Goal: Information Seeking & Learning: Compare options

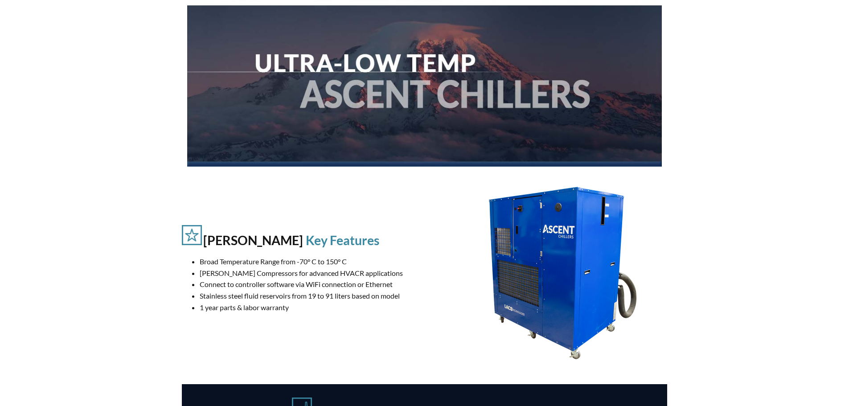
scroll to position [134, 0]
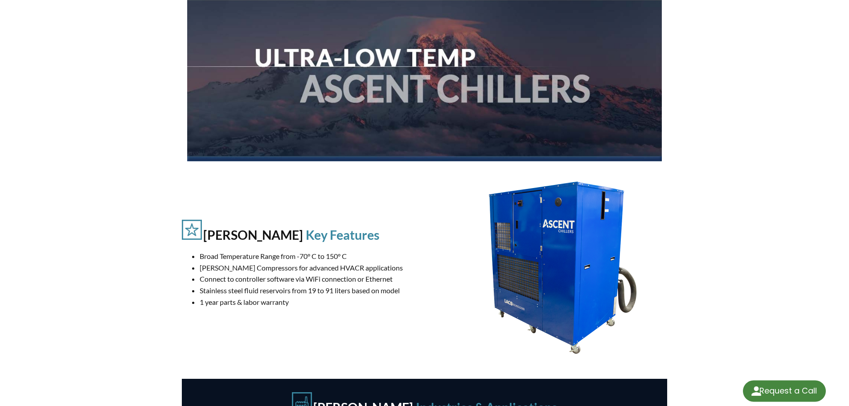
select select "Language Translate Widget"
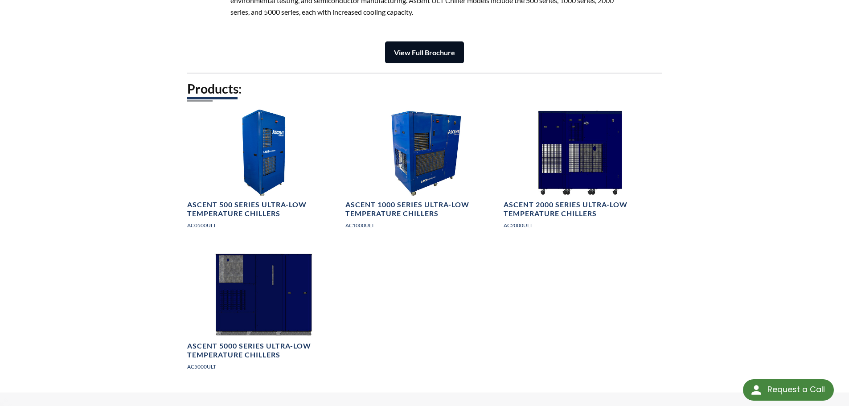
scroll to position [1203, 0]
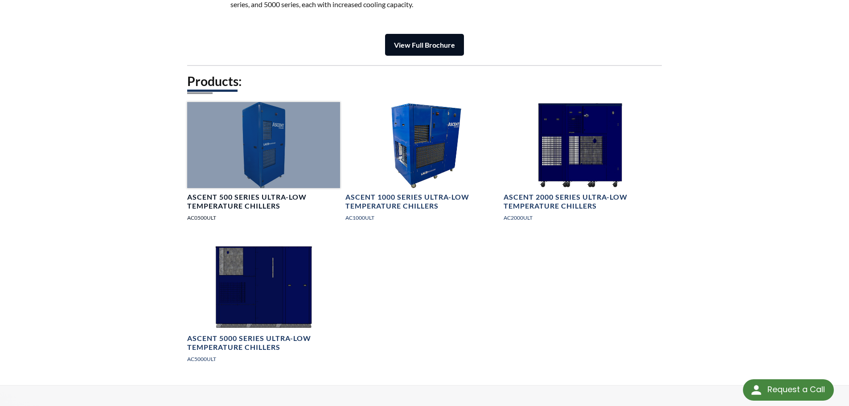
click at [282, 192] on h4 "Ascent 500 Series Ultra-Low Temperature Chillers" at bounding box center [263, 201] width 153 height 19
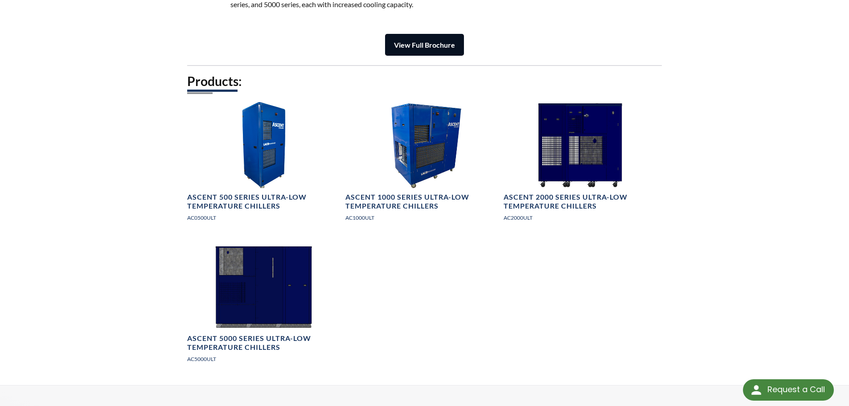
scroll to position [1203, 0]
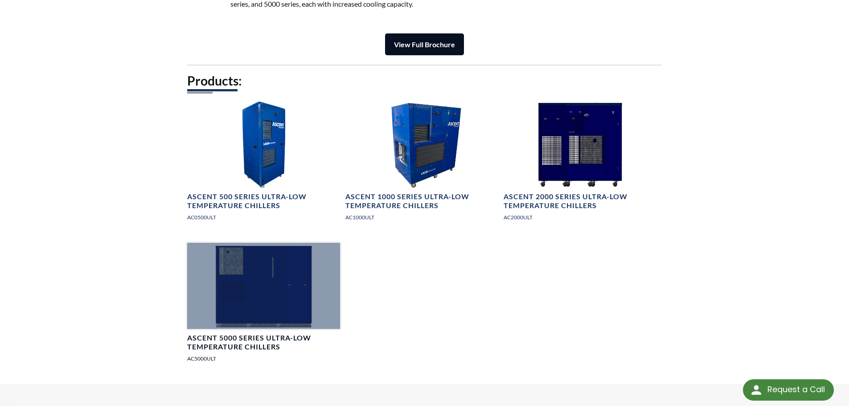
click at [263, 346] on h4 "Ascent 5000 Series Ultra-Low Temperature Chillers" at bounding box center [263, 342] width 153 height 19
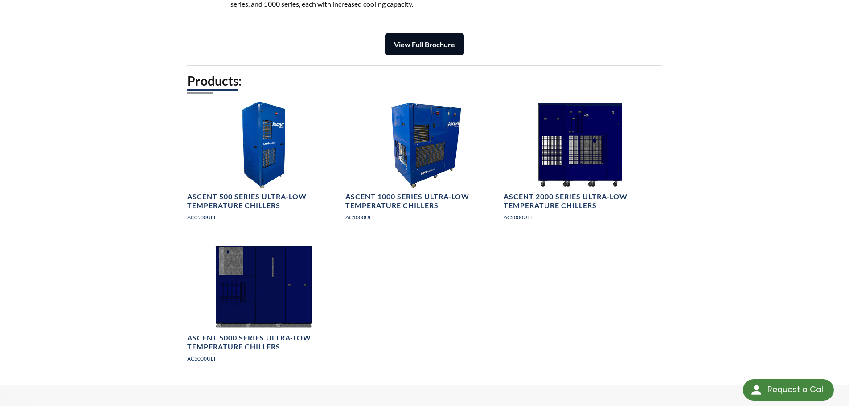
scroll to position [1204, 0]
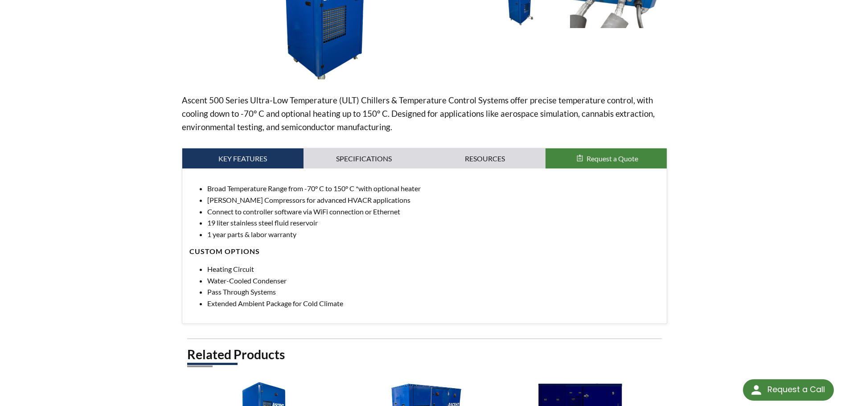
scroll to position [223, 0]
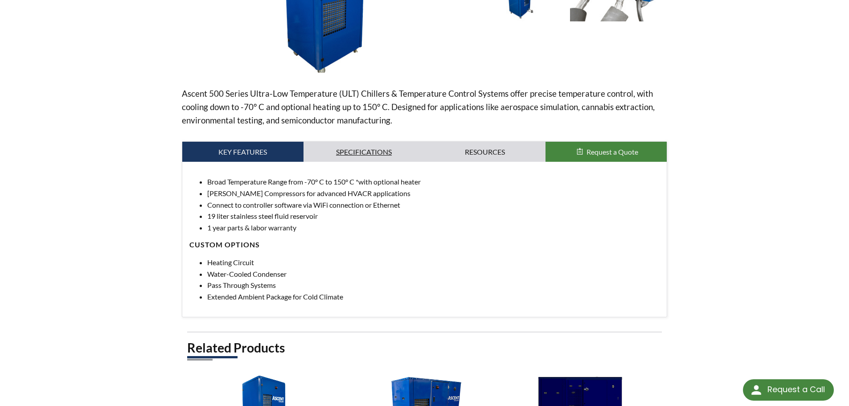
click at [377, 154] on link "Specifications" at bounding box center [363, 152] width 121 height 20
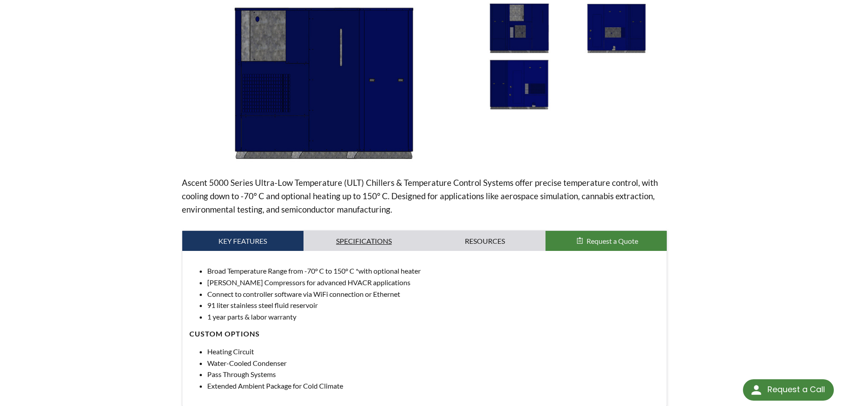
click at [377, 241] on link "Specifications" at bounding box center [363, 241] width 121 height 20
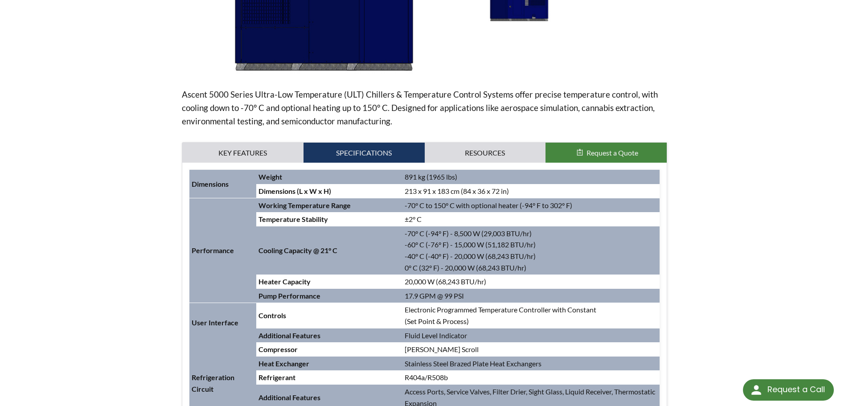
scroll to position [223, 0]
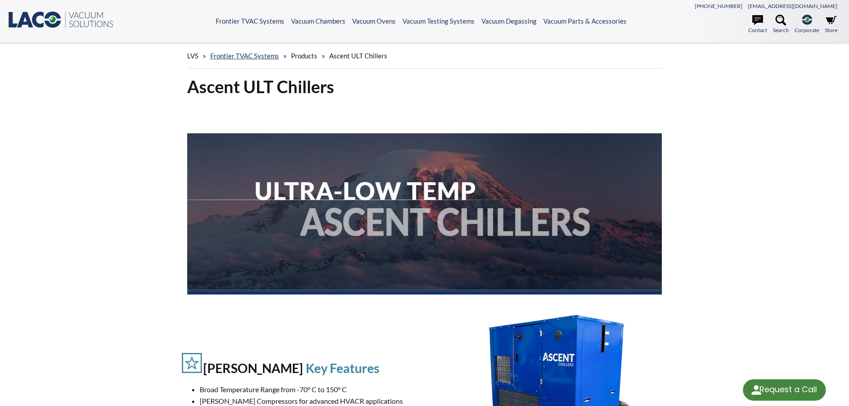
scroll to position [89, 0]
